Goal: Task Accomplishment & Management: Complete application form

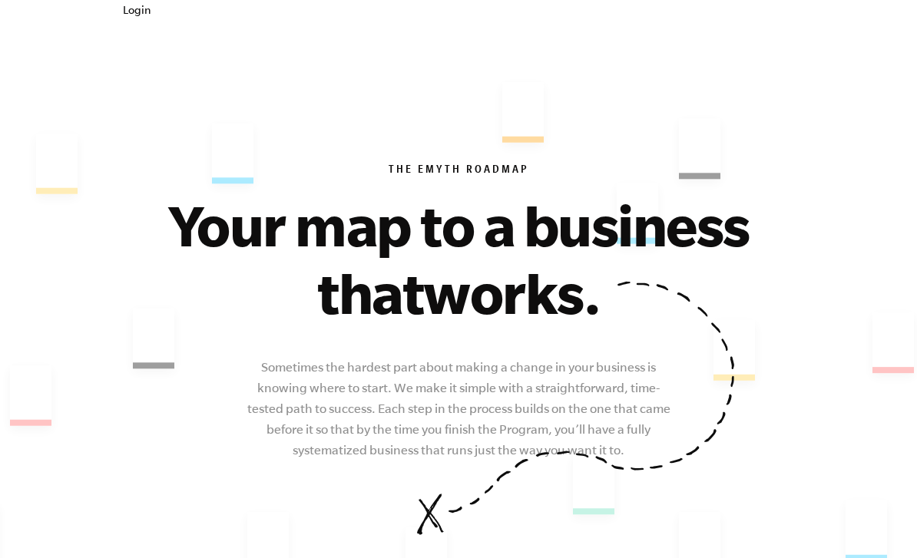
scroll to position [15, 0]
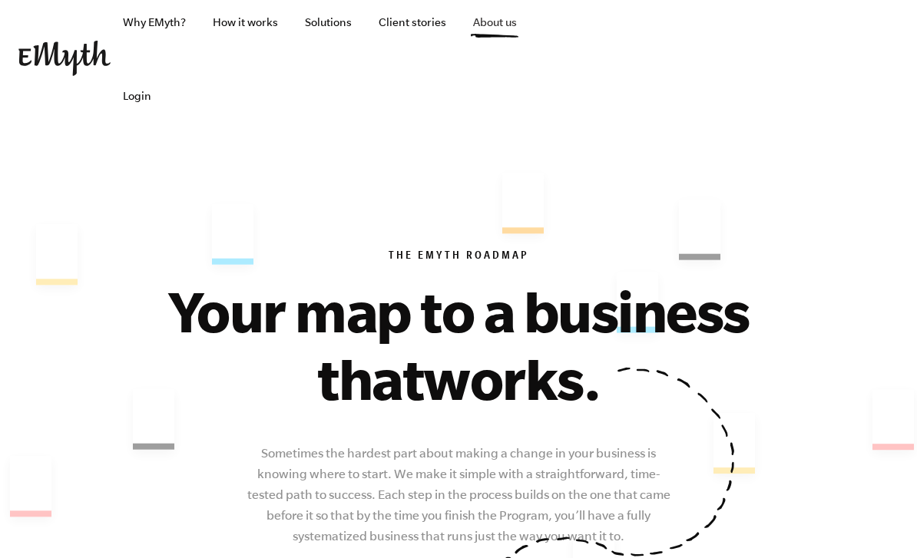
click at [490, 22] on link "About us" at bounding box center [495, 22] width 68 height 74
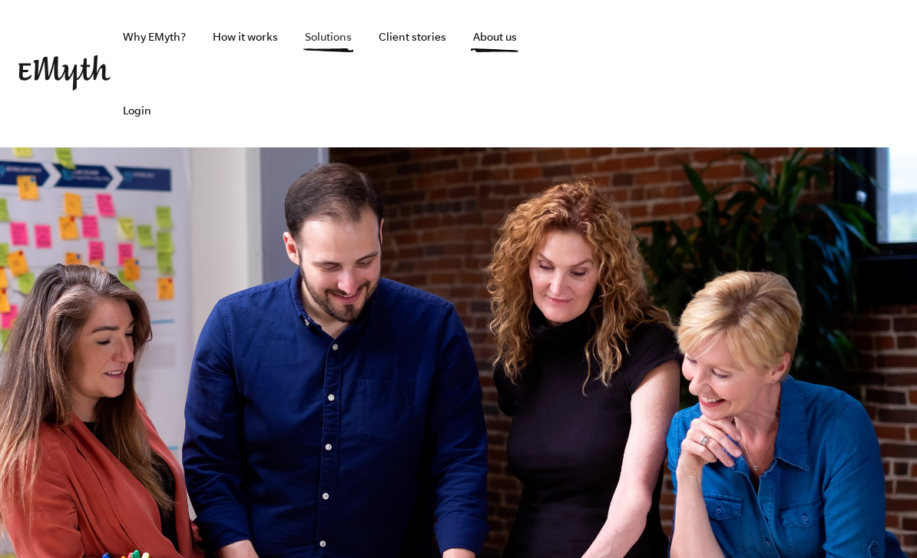
click at [333, 41] on link "Solutions" at bounding box center [328, 37] width 71 height 74
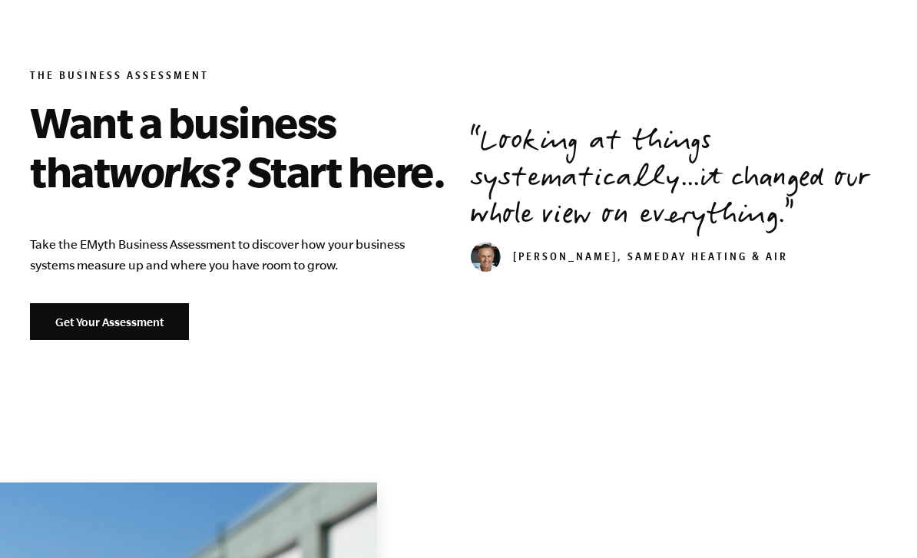
scroll to position [1925, 0]
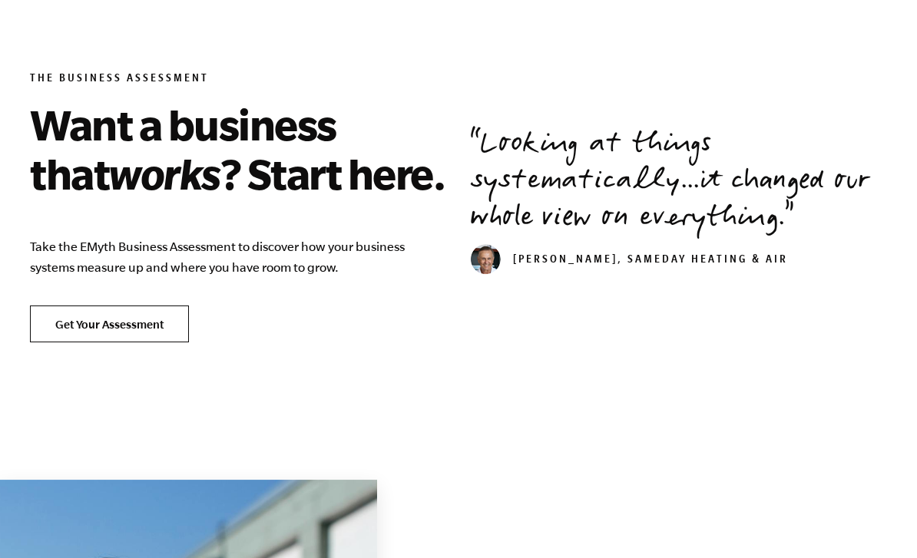
click at [116, 325] on link "Get Your Assessment" at bounding box center [109, 324] width 159 height 37
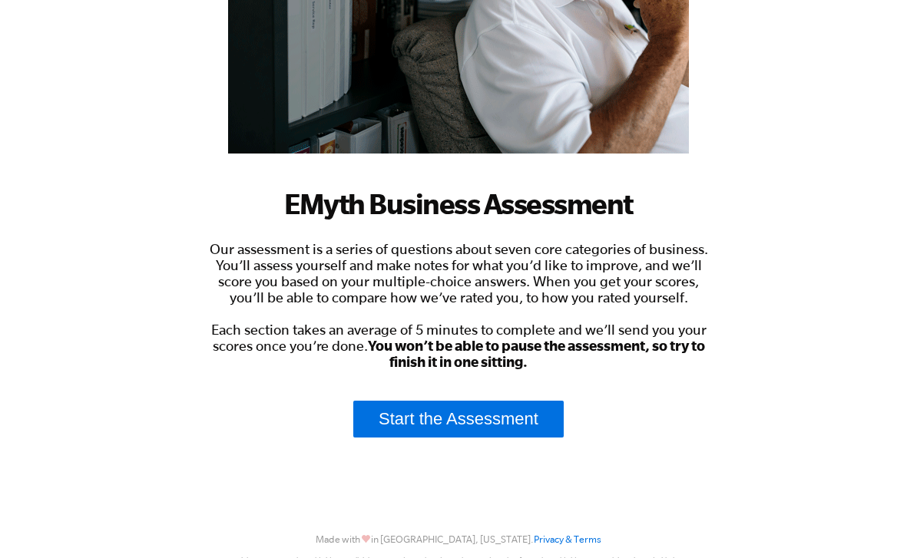
scroll to position [304, 0]
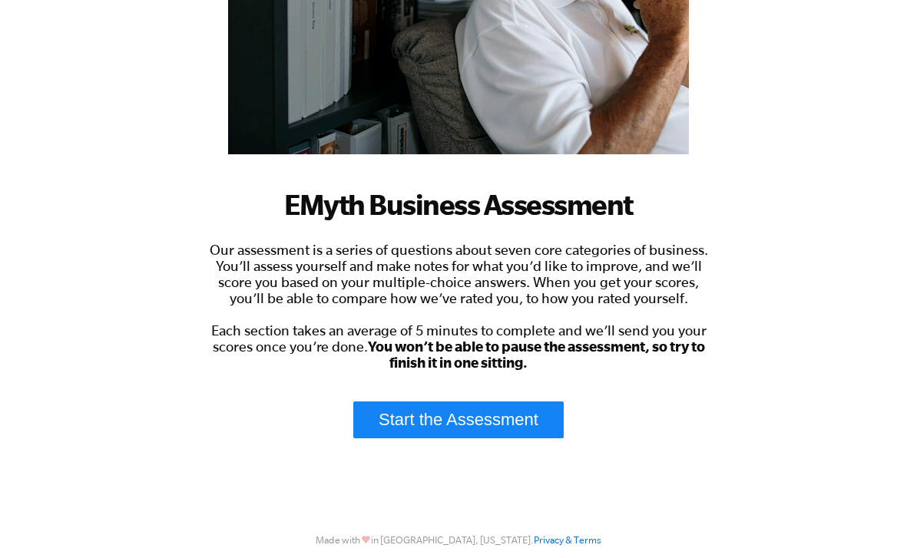
click at [512, 418] on link "Start the Assessment" at bounding box center [458, 420] width 210 height 37
